Goal: Transaction & Acquisition: Purchase product/service

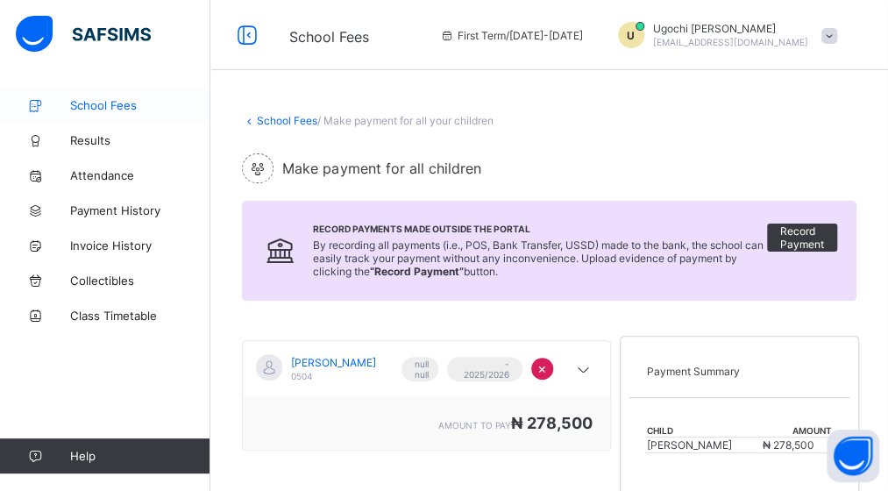
click at [102, 97] on link "School Fees" at bounding box center [105, 105] width 210 height 35
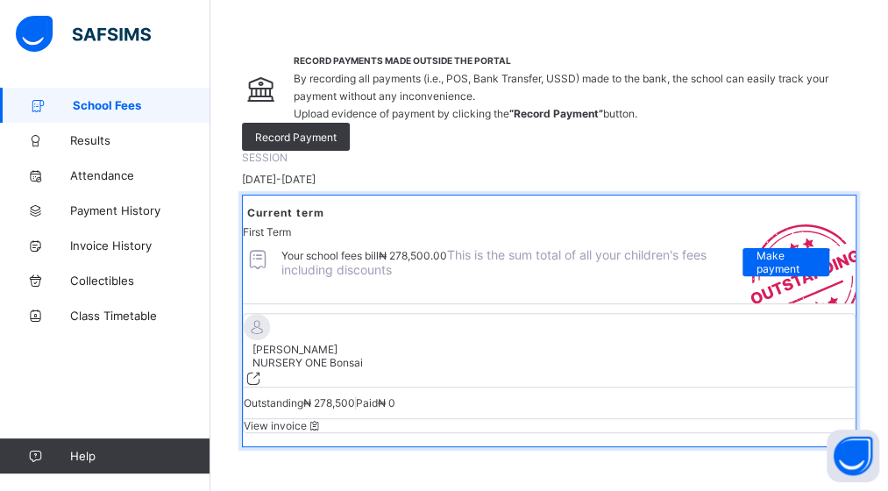
scroll to position [293, 0]
click at [765, 249] on span "Make payment" at bounding box center [786, 262] width 60 height 26
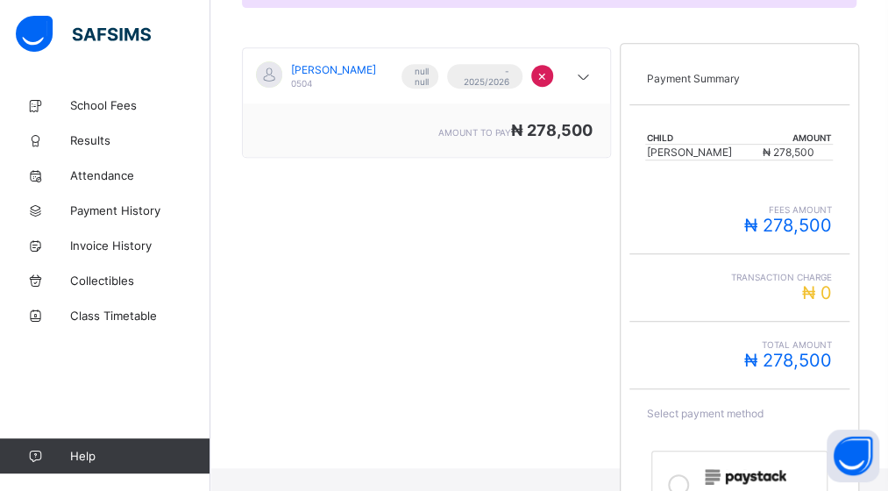
scroll to position [414, 0]
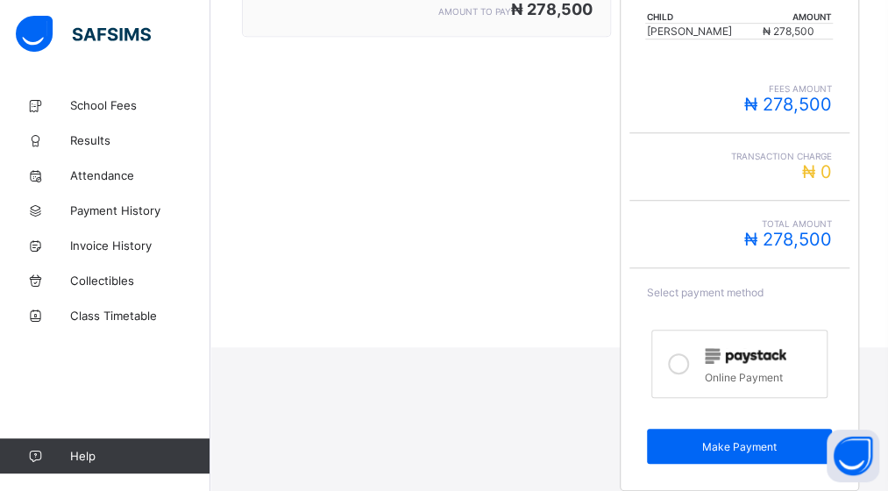
click at [685, 353] on icon at bounding box center [678, 363] width 21 height 21
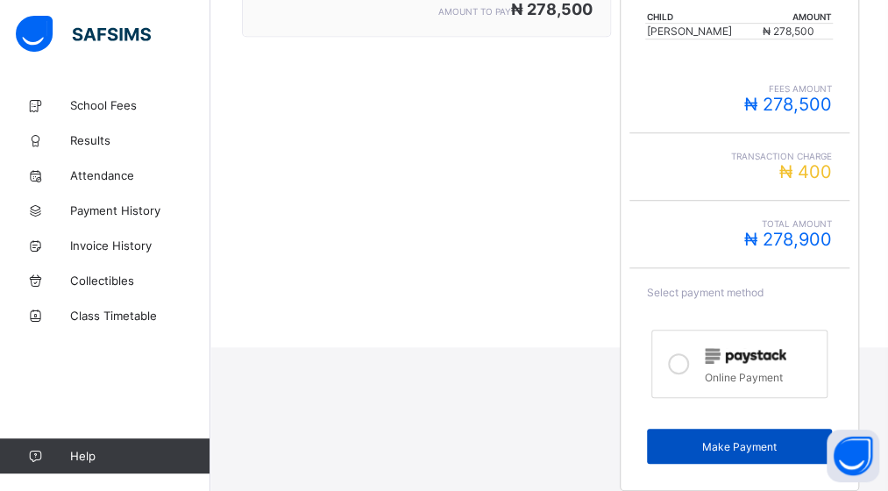
click at [737, 440] on span "Make Payment" at bounding box center [739, 446] width 159 height 13
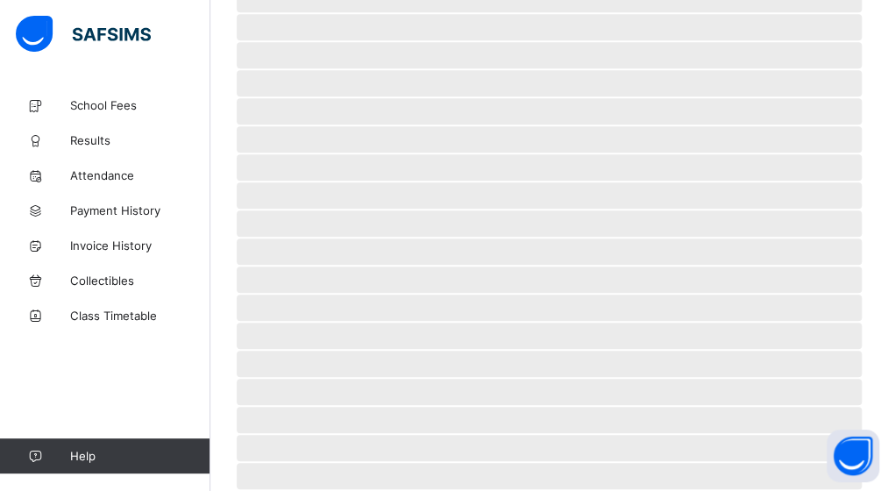
scroll to position [132, 0]
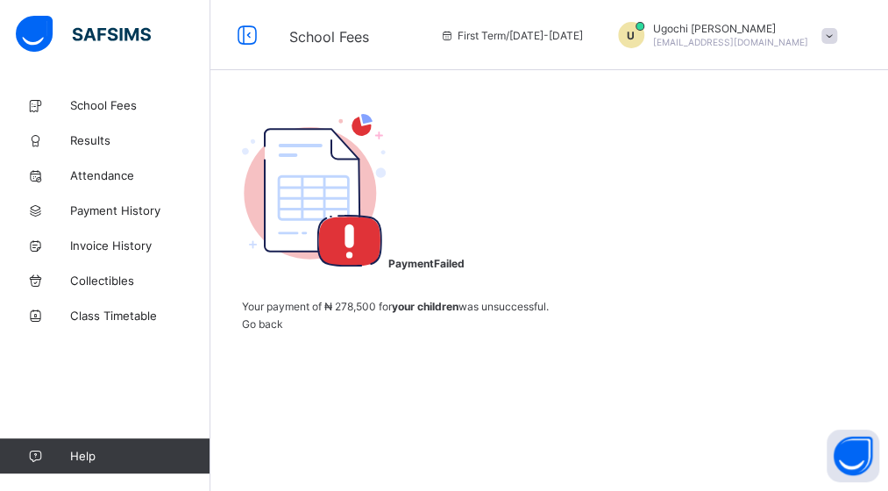
scroll to position [123, 0]
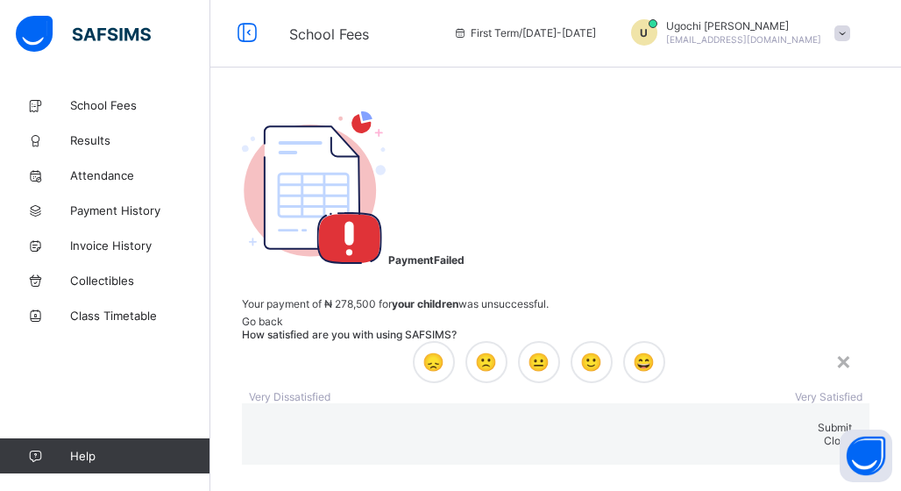
click at [552, 403] on div "× How satisfied are you with using SAFSIMS? 😞 🙁 😐 🙂 😄 Very Dissatisfied Very Sa…" at bounding box center [556, 396] width 628 height 137
click at [422, 351] on span "😞" at bounding box center [433, 361] width 22 height 21
click at [818, 421] on span "Submit" at bounding box center [835, 427] width 34 height 13
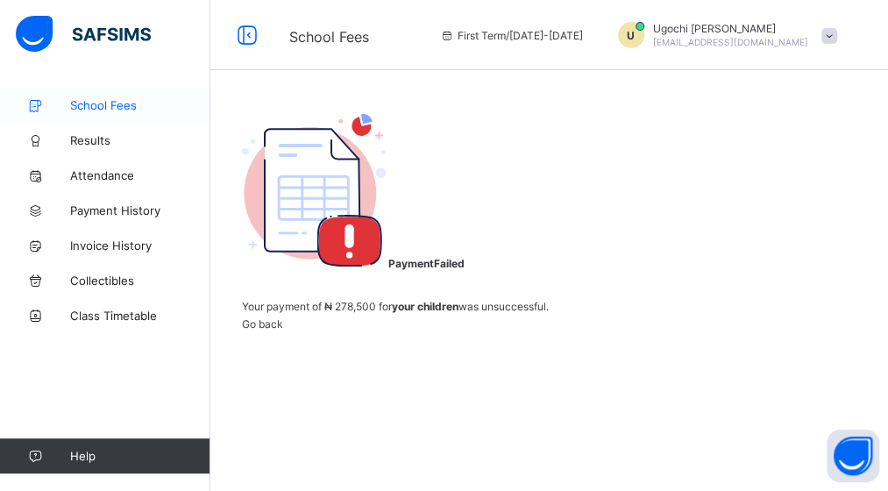
click at [106, 103] on span "School Fees" at bounding box center [140, 105] width 140 height 14
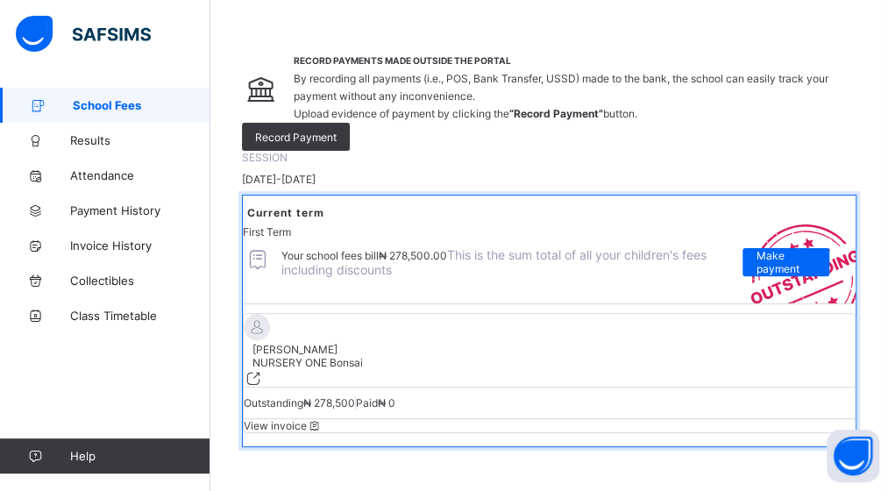
scroll to position [293, 0]
click at [789, 249] on span "Make payment" at bounding box center [786, 262] width 60 height 26
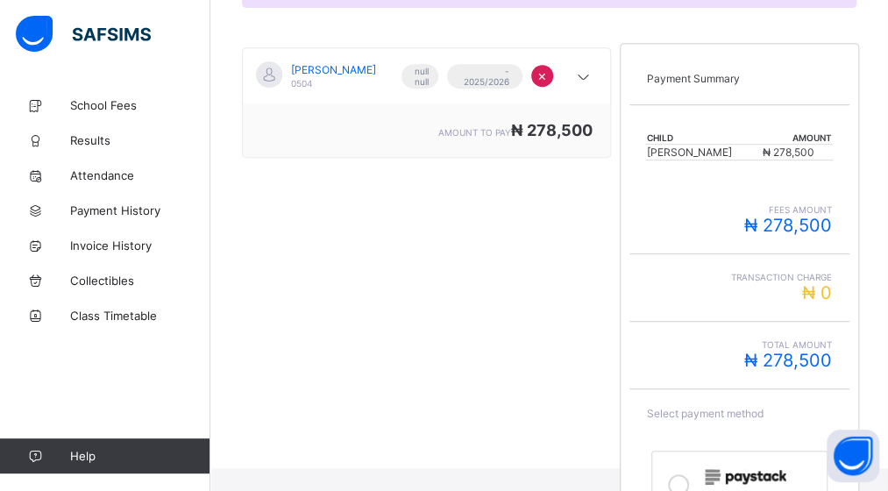
scroll to position [414, 0]
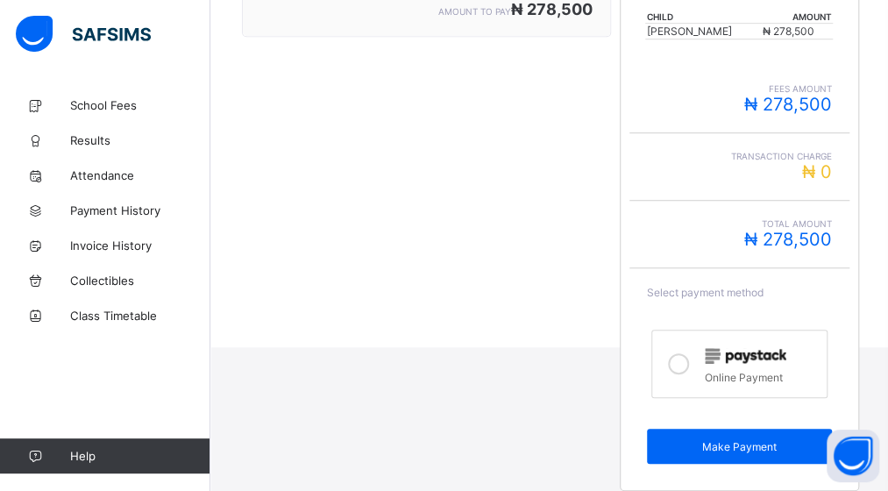
click at [682, 353] on icon at bounding box center [678, 363] width 21 height 21
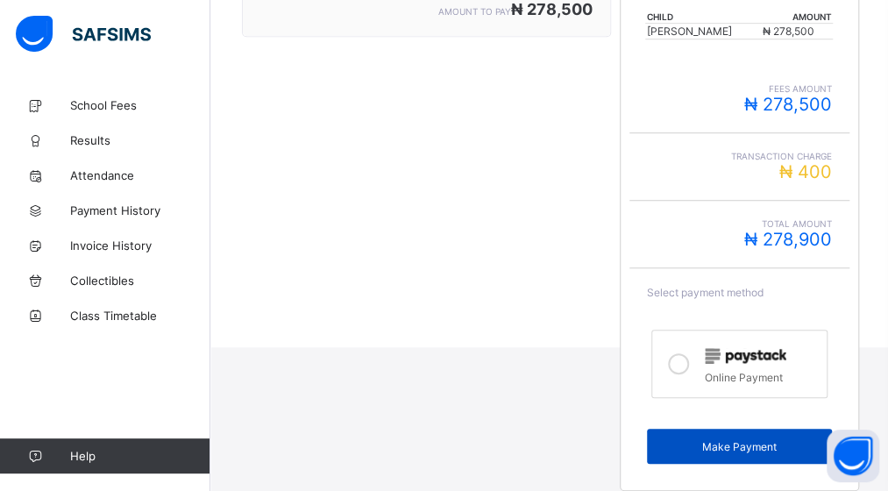
click at [729, 440] on span "Make Payment" at bounding box center [739, 446] width 159 height 13
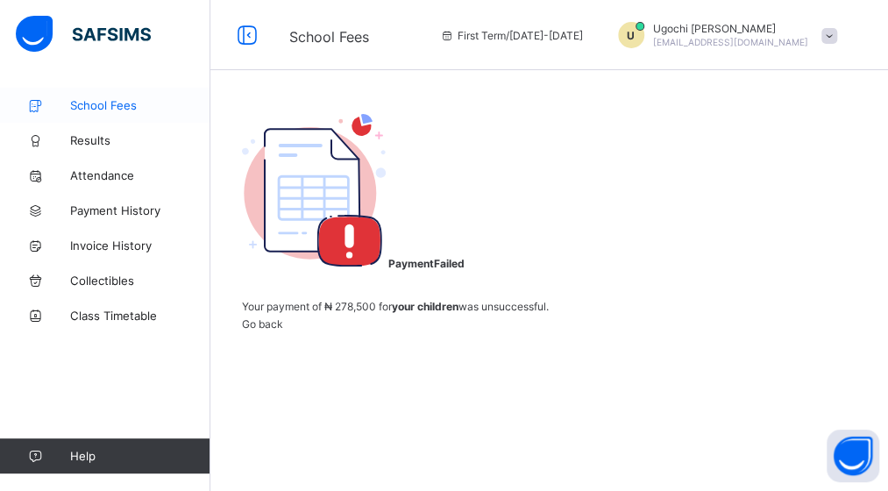
click at [116, 98] on span "School Fees" at bounding box center [140, 105] width 140 height 14
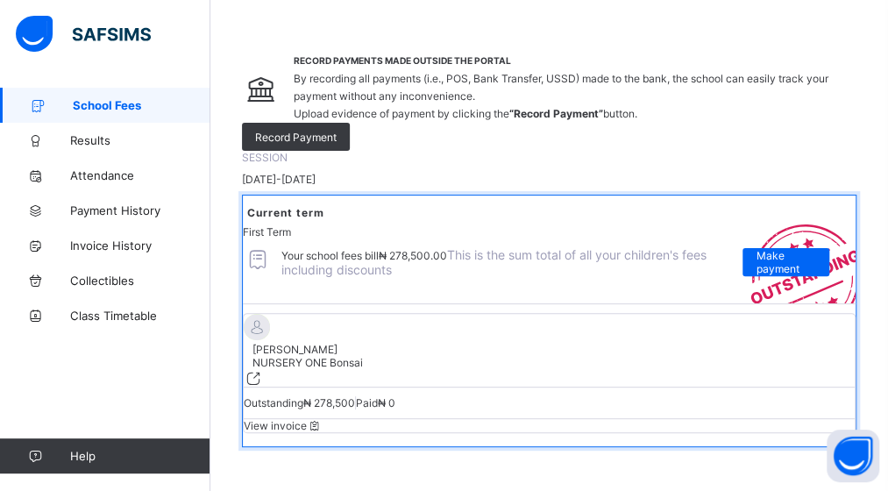
scroll to position [293, 0]
click at [791, 249] on span "Make payment" at bounding box center [786, 262] width 60 height 26
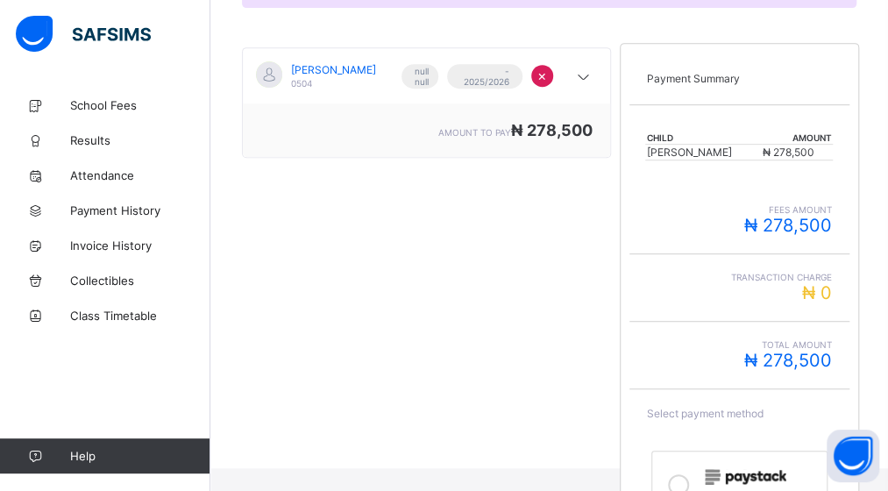
scroll to position [414, 0]
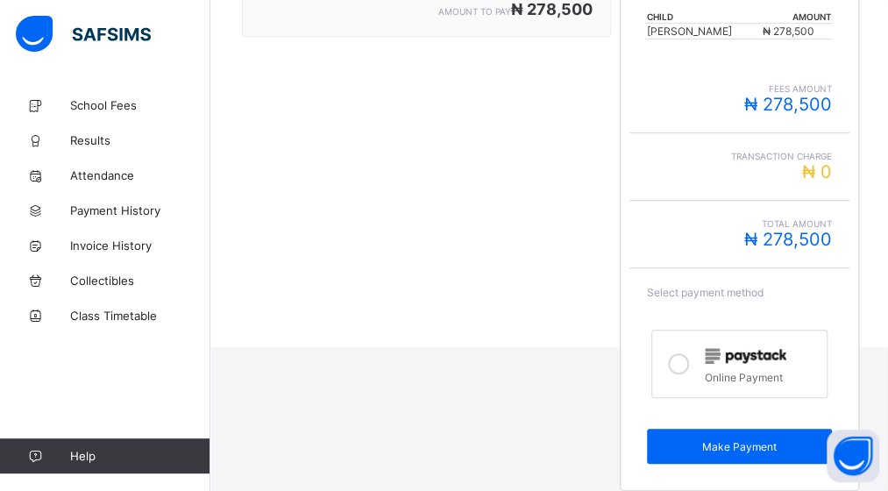
click at [685, 359] on icon at bounding box center [678, 363] width 21 height 21
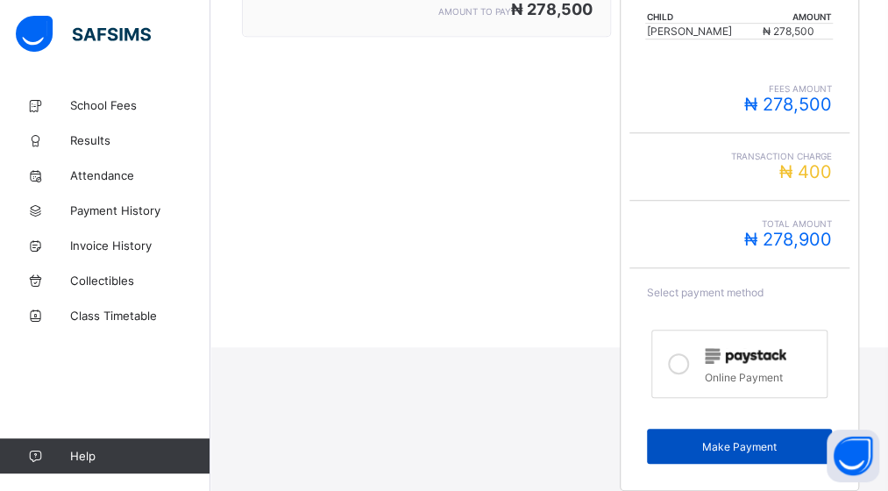
click at [750, 440] on span "Make Payment" at bounding box center [739, 446] width 159 height 13
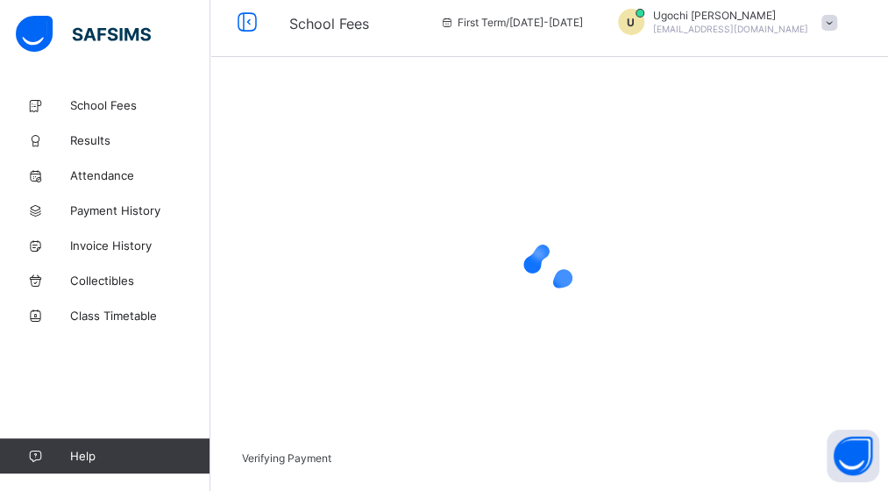
scroll to position [123, 0]
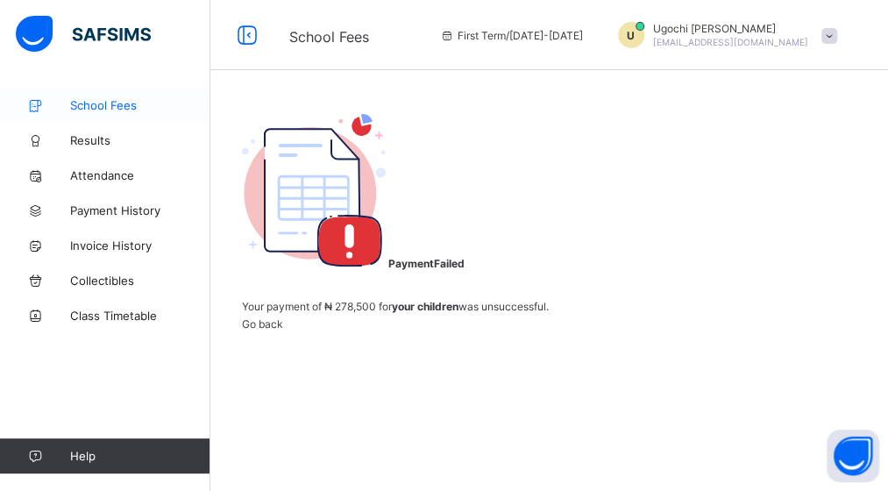
click at [99, 103] on span "School Fees" at bounding box center [140, 105] width 140 height 14
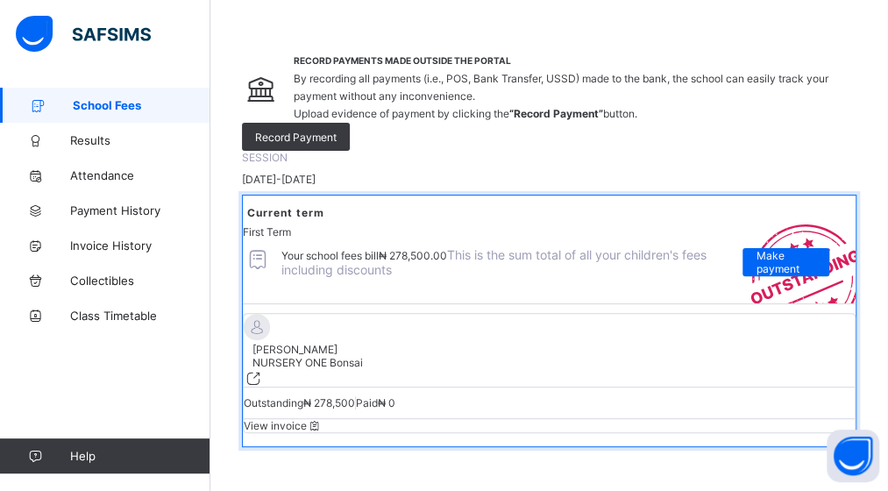
scroll to position [293, 0]
click at [780, 249] on span "Make payment" at bounding box center [786, 262] width 60 height 26
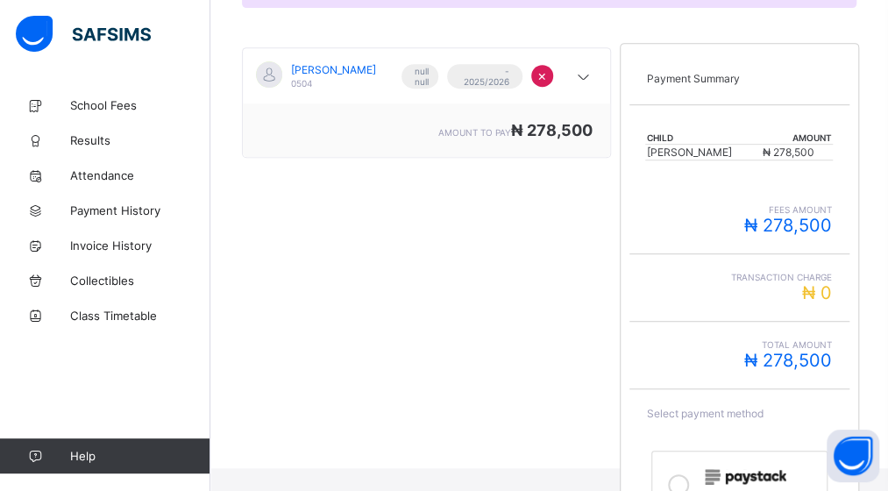
scroll to position [414, 0]
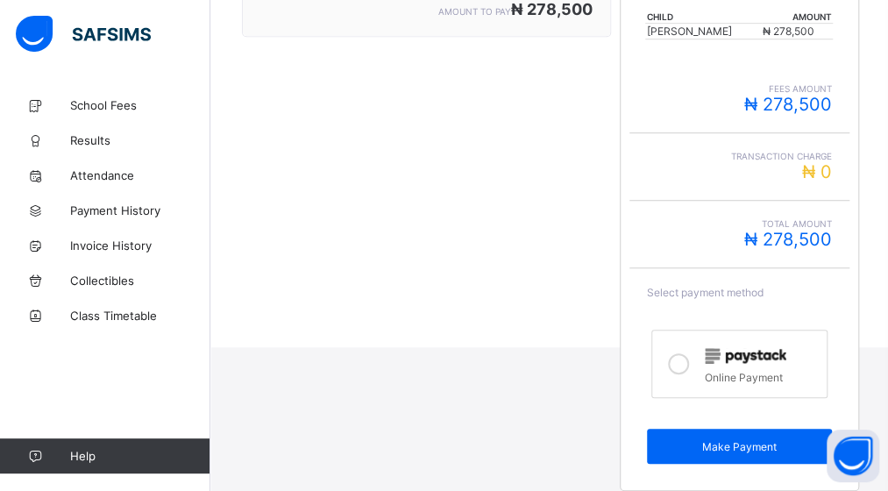
click at [682, 353] on icon at bounding box center [678, 363] width 21 height 21
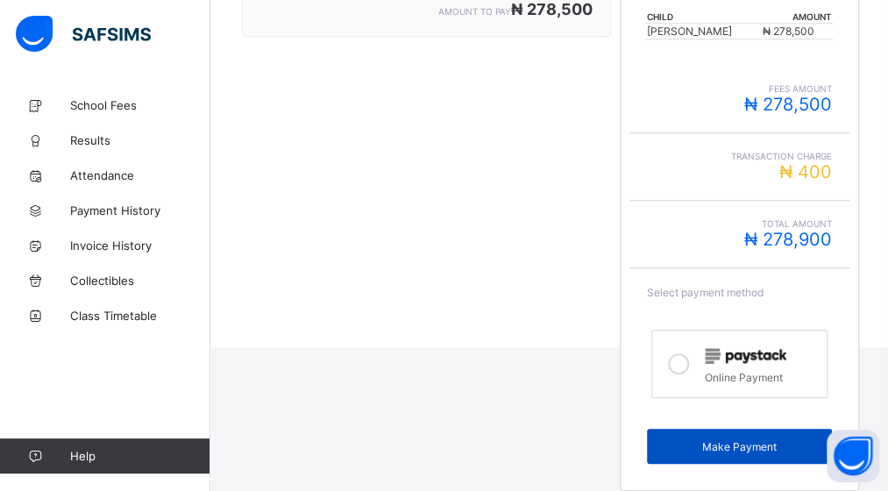
click at [738, 440] on span "Make Payment" at bounding box center [739, 446] width 159 height 13
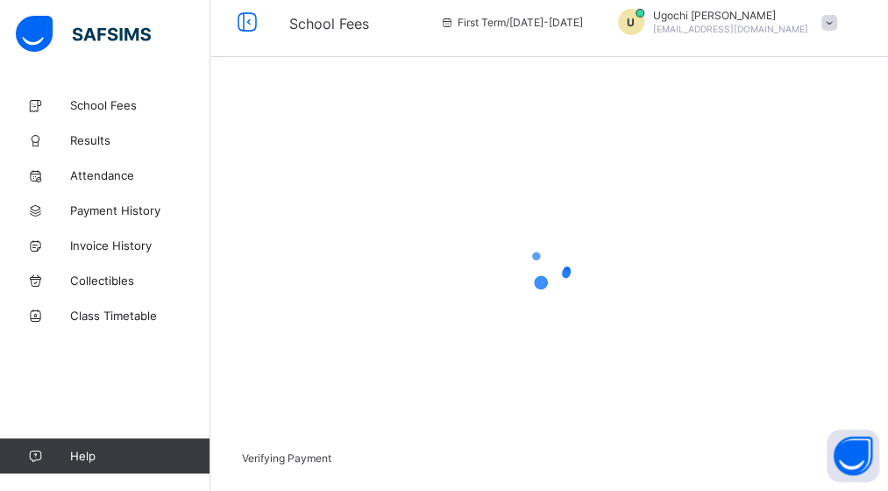
scroll to position [132, 0]
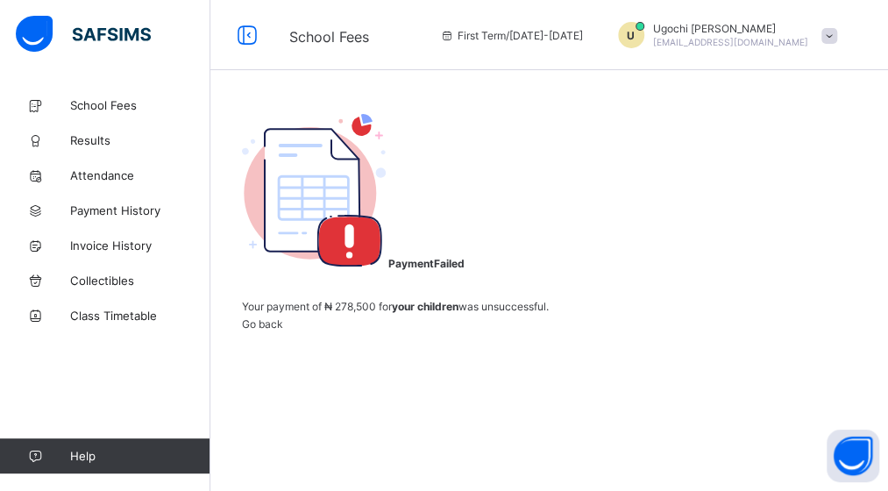
scroll to position [123, 0]
click at [114, 103] on span "School Fees" at bounding box center [140, 105] width 140 height 14
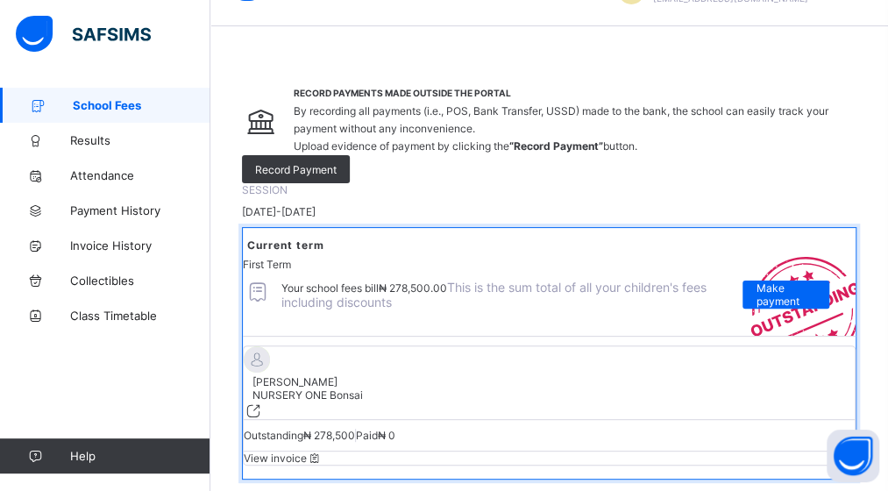
scroll to position [44, 0]
click at [105, 89] on link "School Fees" at bounding box center [105, 105] width 210 height 35
drag, startPoint x: 98, startPoint y: 110, endPoint x: 501, endPoint y: 241, distance: 423.8
click at [501, 218] on div "[DATE]-[DATE]" at bounding box center [549, 211] width 614 height 13
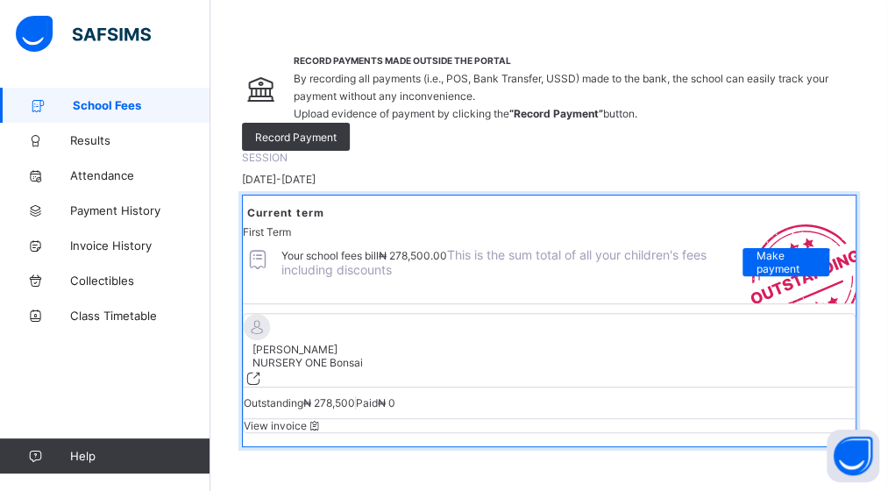
scroll to position [0, 0]
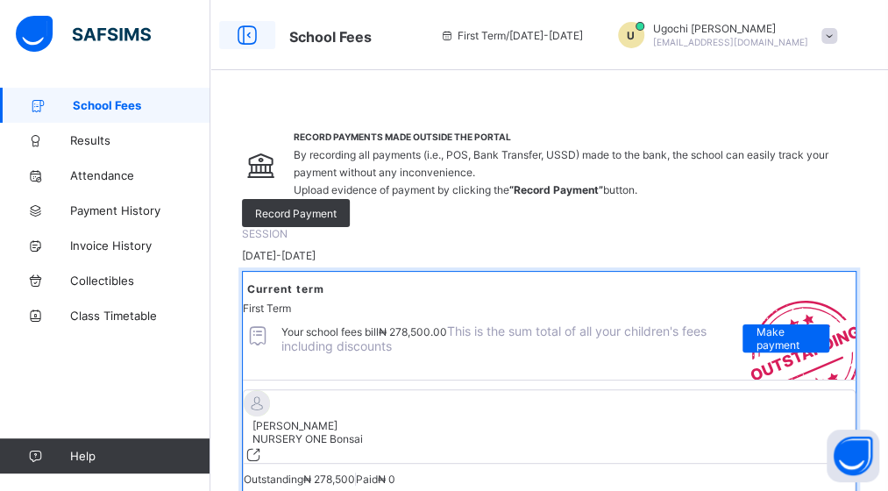
click at [252, 29] on icon at bounding box center [247, 35] width 30 height 25
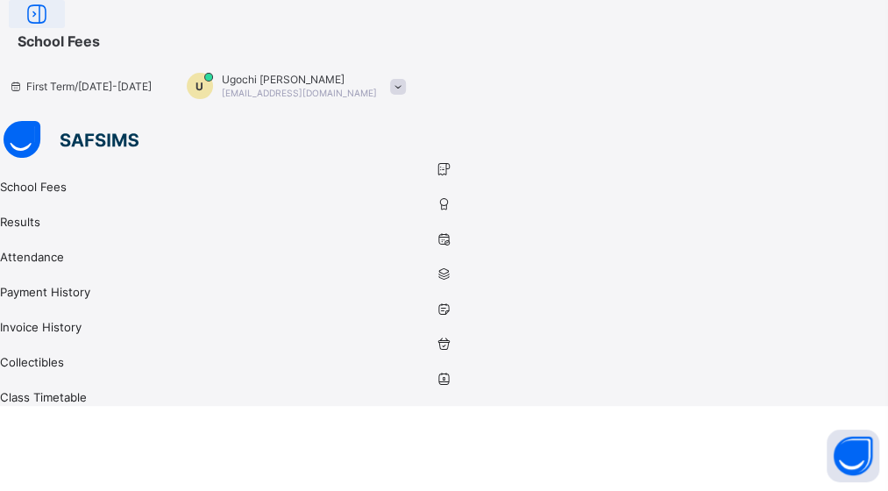
click at [52, 27] on icon at bounding box center [37, 14] width 30 height 25
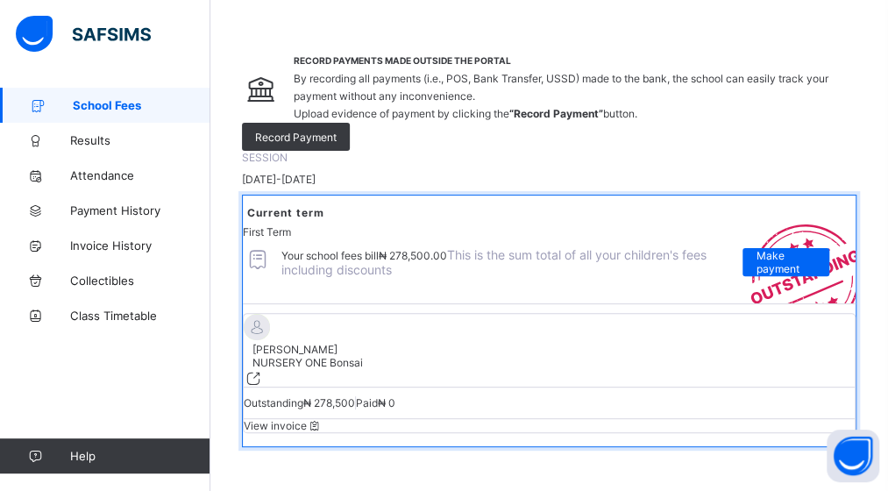
scroll to position [293, 0]
click at [322, 419] on span "View invoice" at bounding box center [283, 425] width 78 height 13
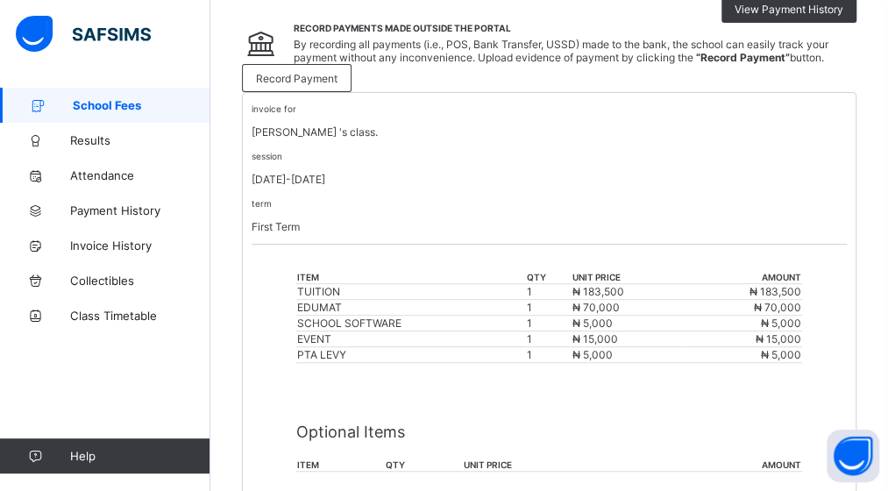
scroll to position [211, 0]
